Goal: Task Accomplishment & Management: Manage account settings

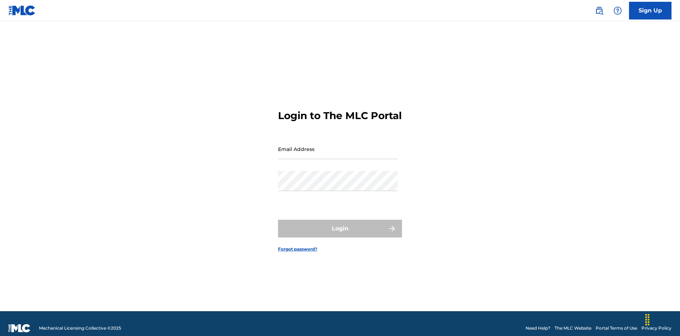
scroll to position [9, 0]
click at [338, 146] on input "Email Address" at bounding box center [338, 149] width 120 height 20
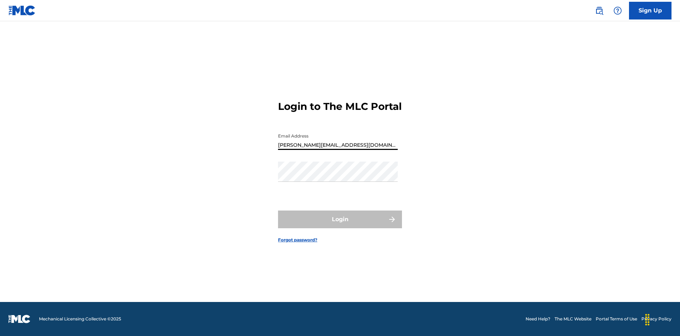
type input "[PERSON_NAME][EMAIL_ADDRESS][DOMAIN_NAME]"
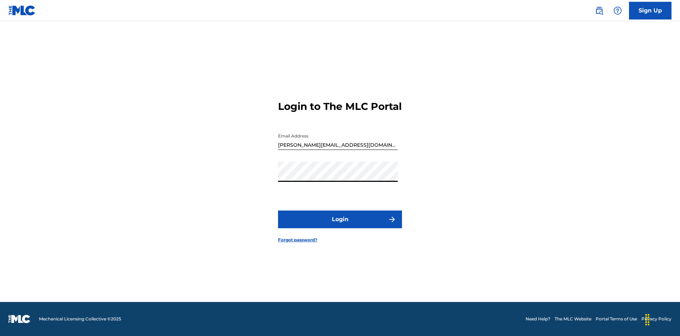
click at [340, 225] on button "Login" at bounding box center [340, 219] width 124 height 18
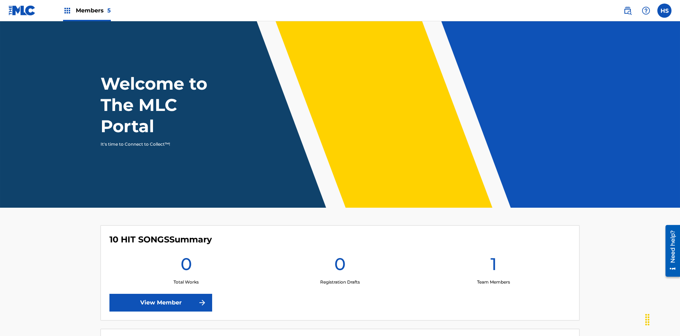
click at [86, 10] on span "Members 5" at bounding box center [93, 10] width 35 height 8
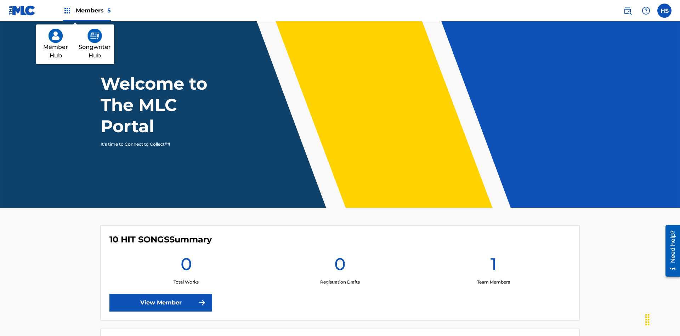
click at [95, 36] on img at bounding box center [95, 36] width 15 height 14
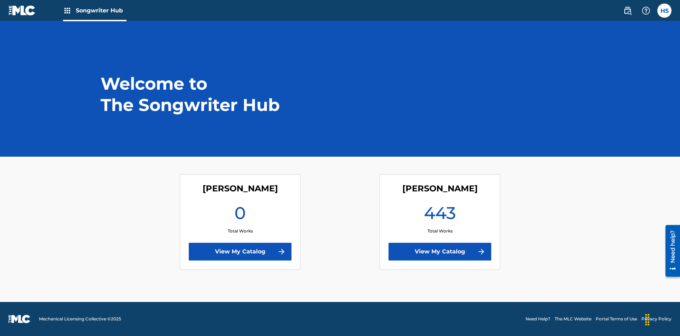
click at [240, 252] on link "View My Catalog" at bounding box center [240, 252] width 103 height 18
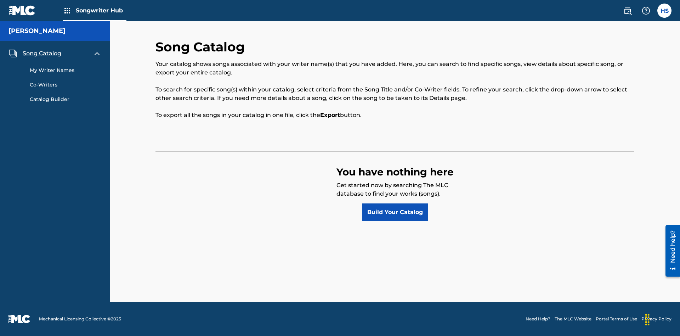
click at [42, 54] on span "Song Catalog" at bounding box center [42, 53] width 39 height 9
click at [395, 212] on link "Build Your Catalog" at bounding box center [395, 212] width 66 height 18
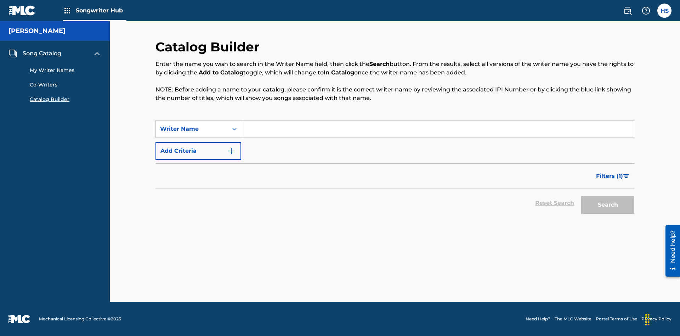
click at [198, 151] on button "Add Criteria" at bounding box center [199, 151] width 86 height 18
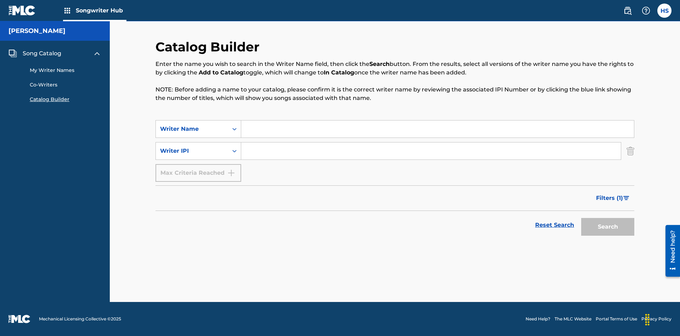
click at [438, 129] on input "Search Form" at bounding box center [437, 128] width 393 height 17
type input "[PERSON_NAME]"
click at [431, 151] on input "Search Form" at bounding box center [431, 150] width 380 height 17
type input "00196748412"
click at [608, 227] on button "Search" at bounding box center [607, 227] width 53 height 18
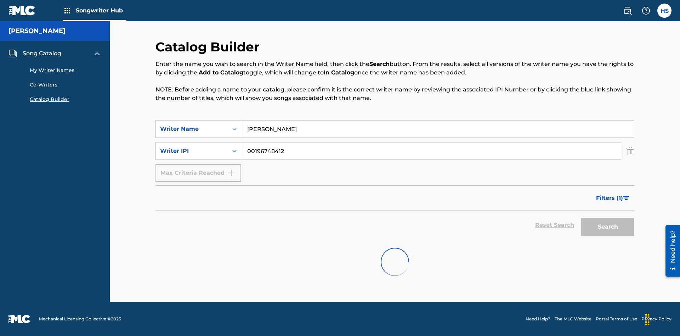
scroll to position [114, 0]
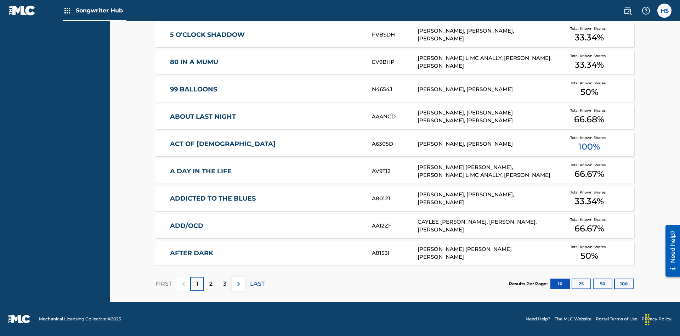
click at [614, 283] on button "100" at bounding box center [623, 284] width 19 height 11
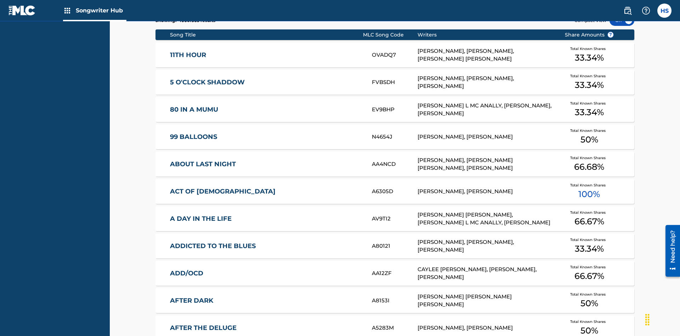
scroll to position [223, 0]
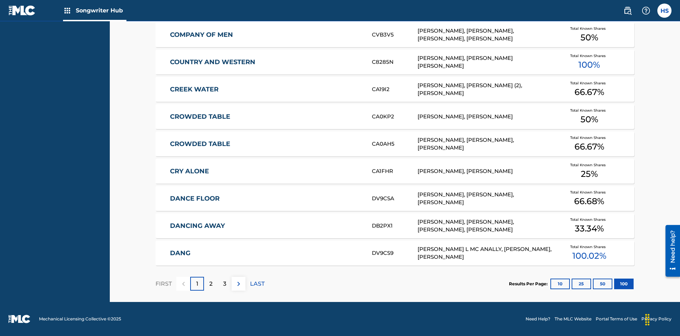
click at [238, 283] on img at bounding box center [239, 284] width 9 height 9
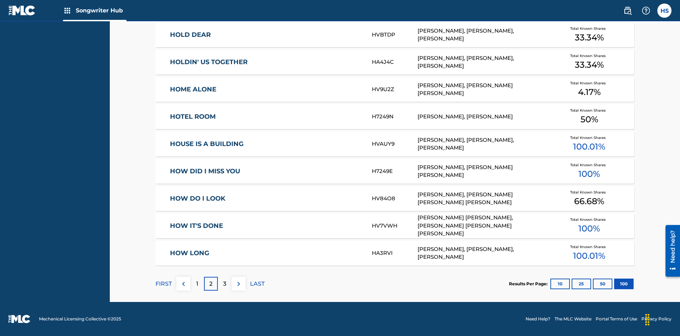
click at [238, 283] on img at bounding box center [239, 284] width 9 height 9
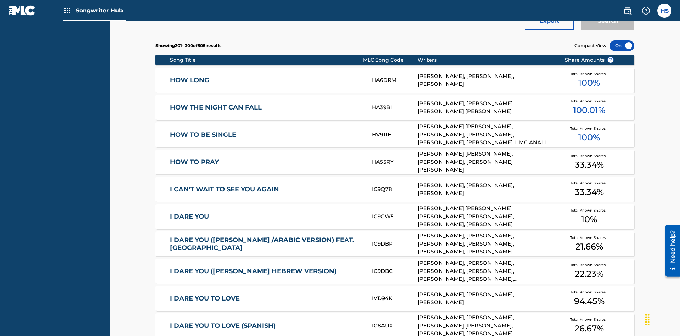
scroll to position [3, 0]
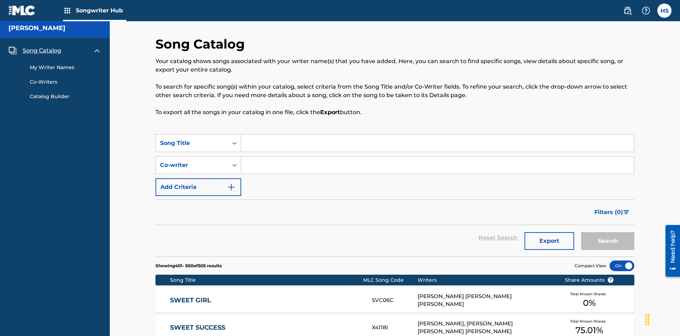
scroll to position [223, 0]
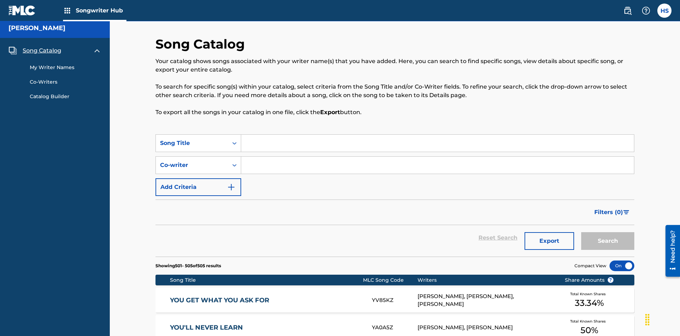
scroll to position [159, 0]
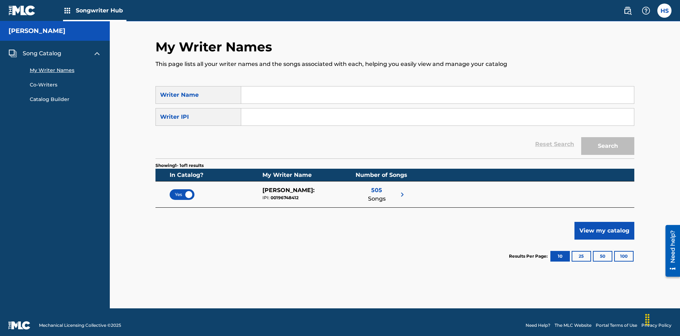
click at [182, 191] on span "Yes" at bounding box center [182, 194] width 14 height 6
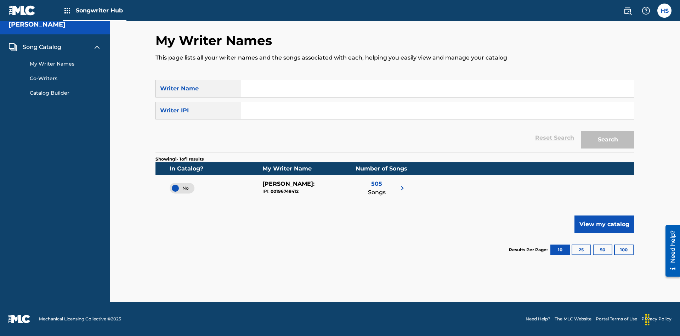
click at [182, 188] on span "No" at bounding box center [181, 188] width 13 height 6
click at [42, 47] on span "Song Catalog" at bounding box center [42, 47] width 39 height 9
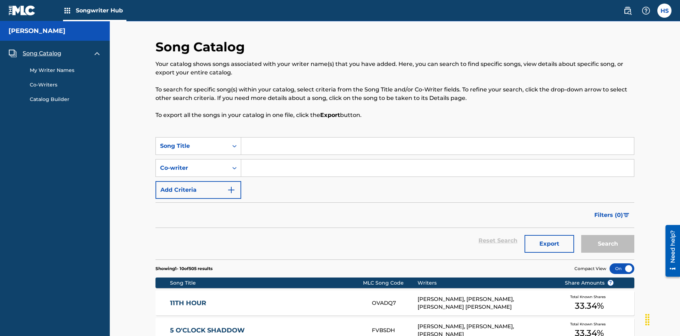
scroll to position [24, 0]
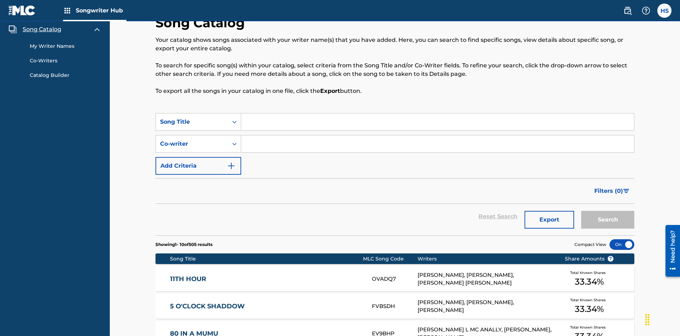
click at [66, 46] on link "My Writer Names" at bounding box center [66, 46] width 72 height 7
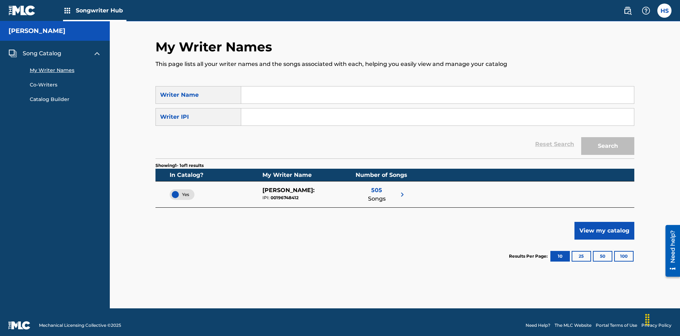
scroll to position [6, 0]
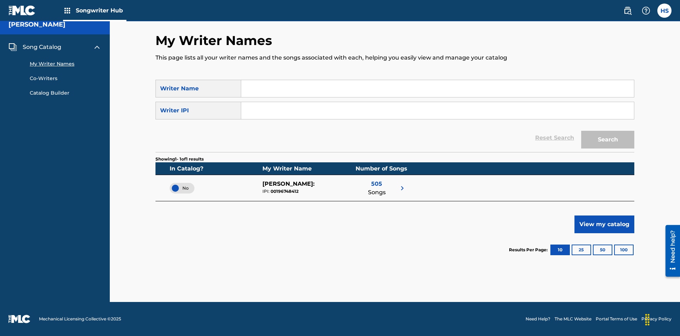
click at [42, 47] on span "Song Catalog" at bounding box center [42, 47] width 39 height 9
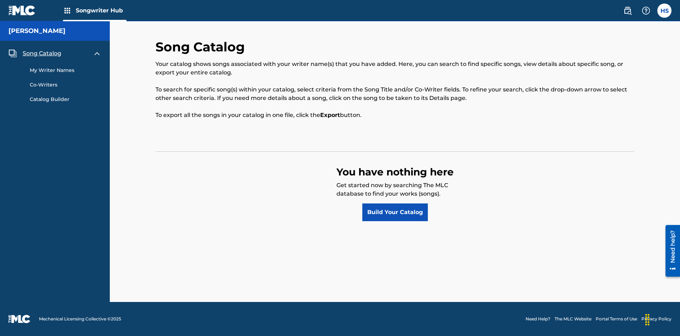
click at [395, 212] on link "Build Your Catalog" at bounding box center [395, 212] width 66 height 18
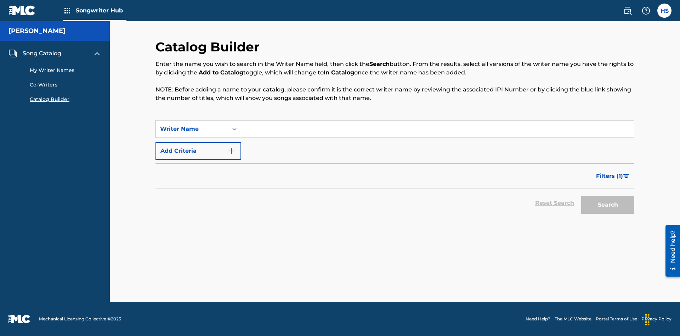
click at [198, 151] on button "Add Criteria" at bounding box center [199, 151] width 86 height 18
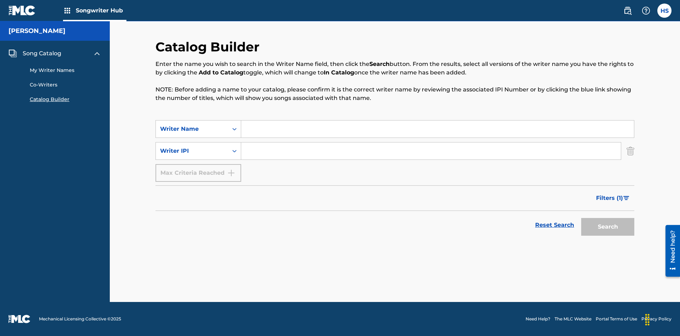
click at [438, 129] on input "Search Form" at bounding box center [437, 128] width 393 height 17
type input "[PERSON_NAME]"
click at [431, 151] on input "Search Form" at bounding box center [431, 150] width 380 height 17
type input "00196748412"
click at [608, 227] on button "Search" at bounding box center [607, 227] width 53 height 18
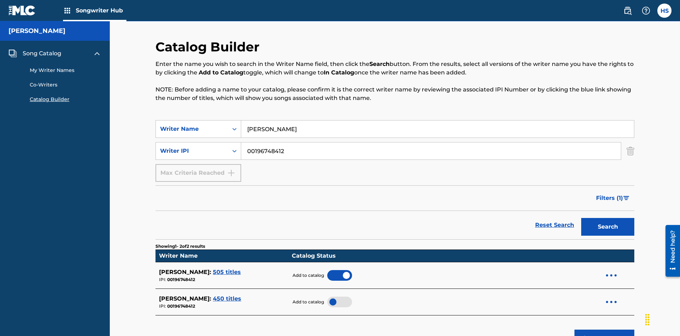
scroll to position [114, 0]
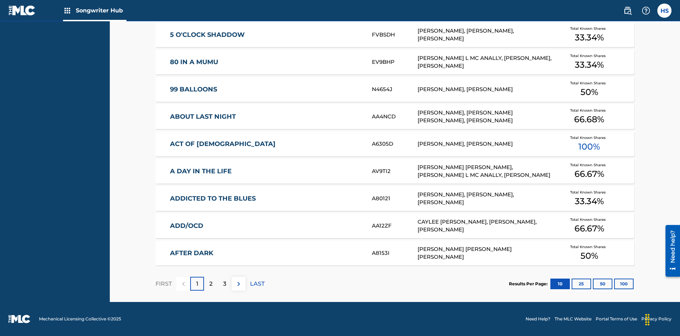
click at [614, 283] on button "100" at bounding box center [623, 284] width 19 height 11
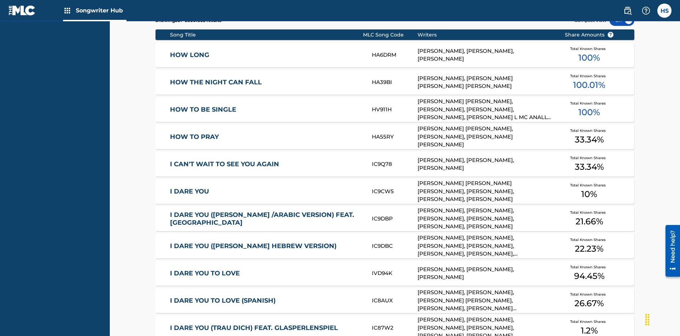
scroll to position [223, 0]
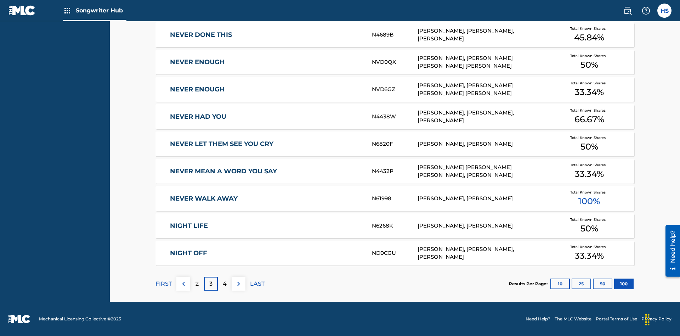
click at [238, 283] on img at bounding box center [239, 284] width 9 height 9
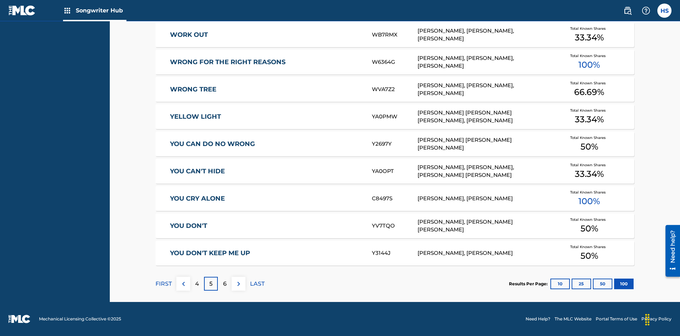
click at [238, 283] on img at bounding box center [239, 284] width 9 height 9
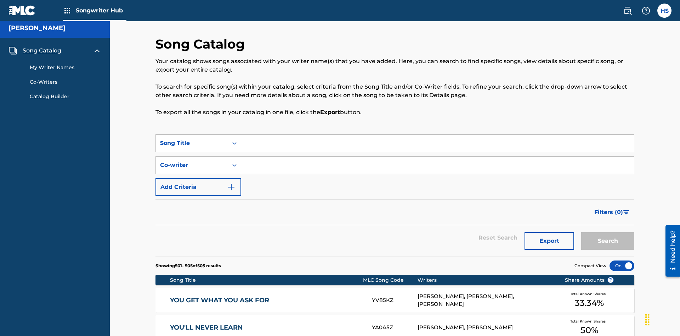
scroll to position [159, 0]
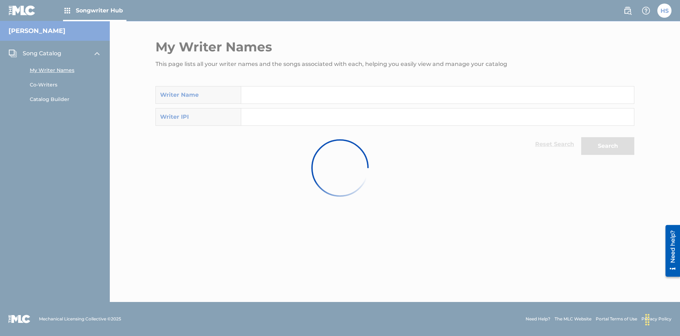
click at [438, 89] on input "Search Form" at bounding box center [437, 94] width 393 height 17
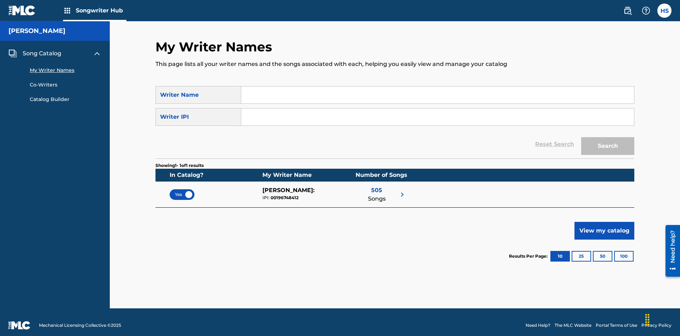
scroll to position [6, 0]
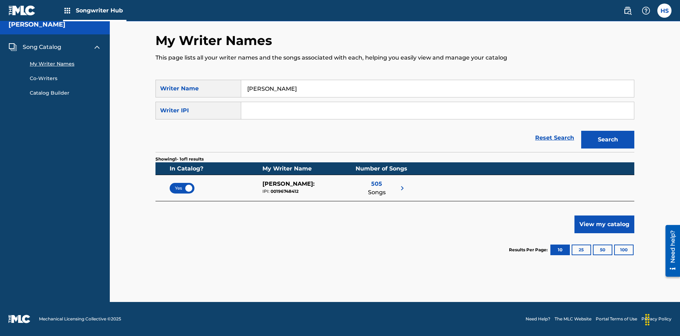
type input "[PERSON_NAME]"
click at [438, 111] on input "Search Form" at bounding box center [437, 110] width 393 height 17
type input "00196748412"
click at [608, 140] on button "Search" at bounding box center [607, 140] width 53 height 18
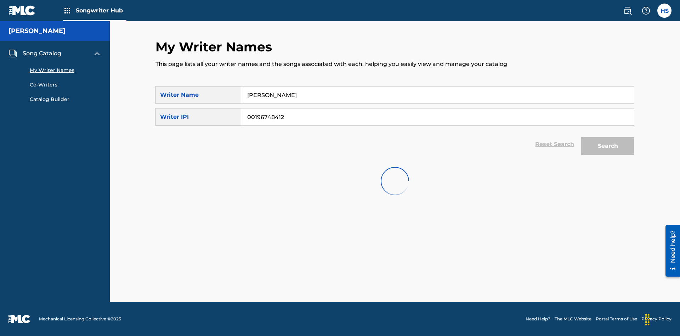
scroll to position [0, 0]
